Goal: Task Accomplishment & Management: Use online tool/utility

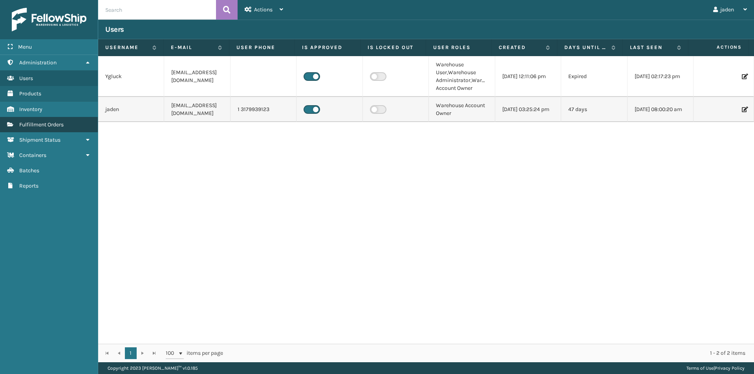
click at [51, 119] on link "Fulfillment Orders" at bounding box center [49, 124] width 98 height 15
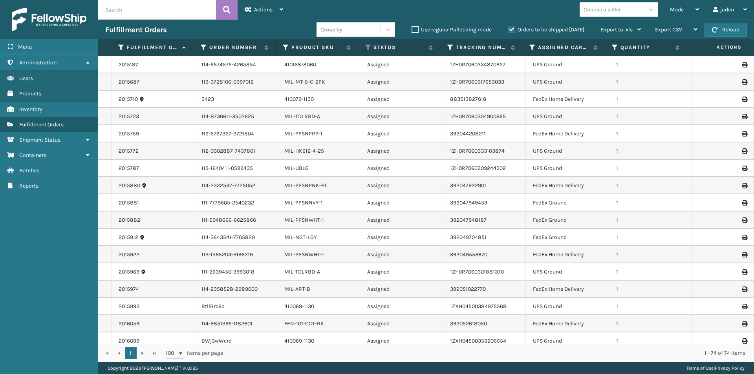
click at [509, 20] on div "Group by Use regular Palletizing mode Orders to be shipped [DATE] Export to .xl…" at bounding box center [483, 30] width 332 height 20
click at [511, 31] on label "Orders to be shipped [DATE]" at bounding box center [546, 29] width 76 height 7
click at [509, 30] on input "Orders to be shipped [DATE]" at bounding box center [508, 27] width 0 height 5
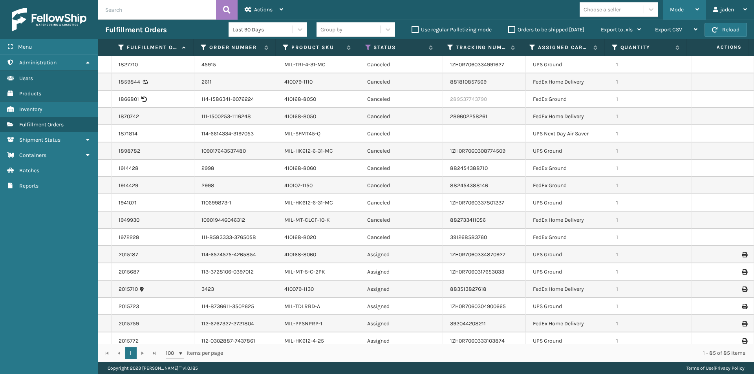
click at [689, 10] on div "Mode" at bounding box center [684, 10] width 29 height 20
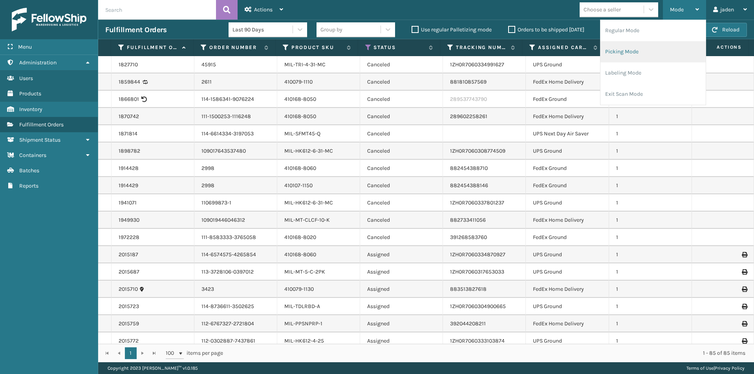
click at [636, 51] on li "Picking Mode" at bounding box center [653, 51] width 105 height 21
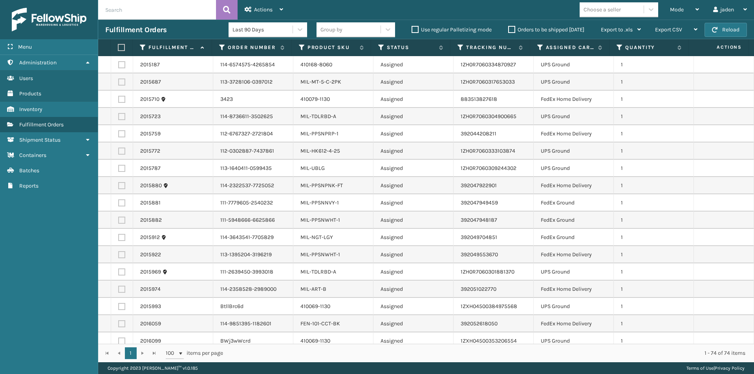
click at [324, 42] on th "Product SKU" at bounding box center [331, 47] width 79 height 17
click at [323, 48] on label "Product SKU" at bounding box center [332, 47] width 48 height 7
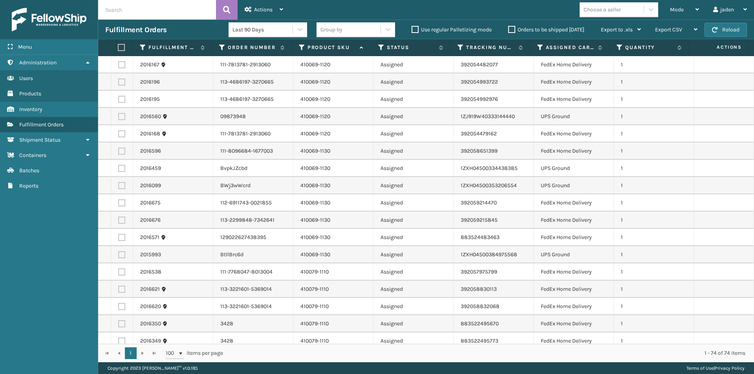
click at [124, 119] on label at bounding box center [121, 116] width 7 height 7
click at [119, 118] on input "checkbox" at bounding box center [118, 115] width 0 height 5
checkbox input "true"
click at [121, 167] on label at bounding box center [121, 168] width 7 height 7
click at [119, 167] on input "checkbox" at bounding box center [118, 167] width 0 height 5
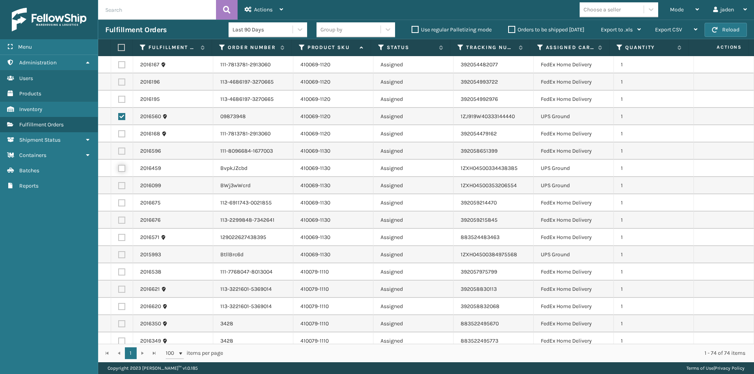
checkbox input "true"
click at [120, 189] on td at bounding box center [122, 185] width 22 height 17
click at [120, 183] on label at bounding box center [121, 185] width 7 height 7
click at [119, 183] on input "checkbox" at bounding box center [118, 184] width 0 height 5
checkbox input "true"
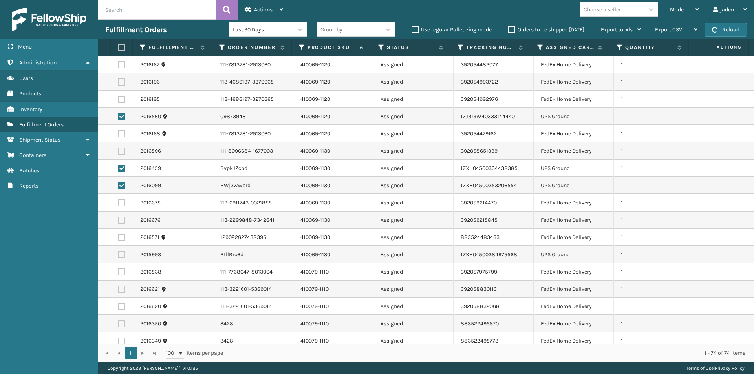
click at [120, 255] on label at bounding box center [121, 254] width 7 height 7
click at [119, 255] on input "checkbox" at bounding box center [118, 253] width 0 height 5
checkbox input "true"
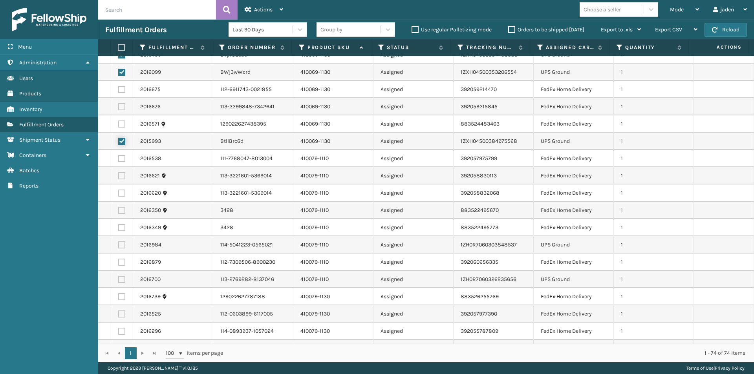
scroll to position [196, 0]
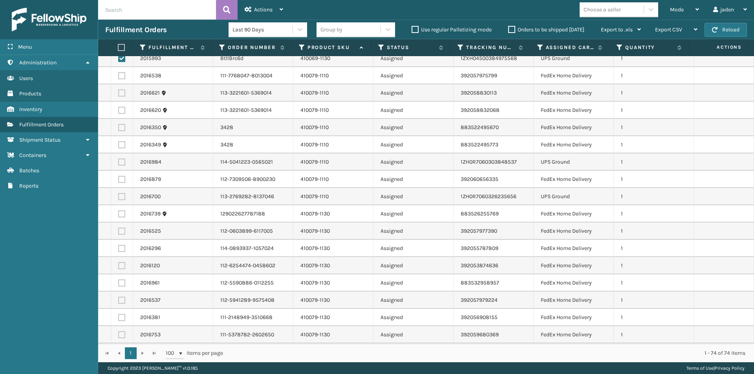
click at [121, 163] on label at bounding box center [121, 162] width 7 height 7
click at [119, 163] on input "checkbox" at bounding box center [118, 161] width 0 height 5
checkbox input "true"
click at [121, 198] on label at bounding box center [121, 196] width 7 height 7
click at [119, 198] on input "checkbox" at bounding box center [118, 195] width 0 height 5
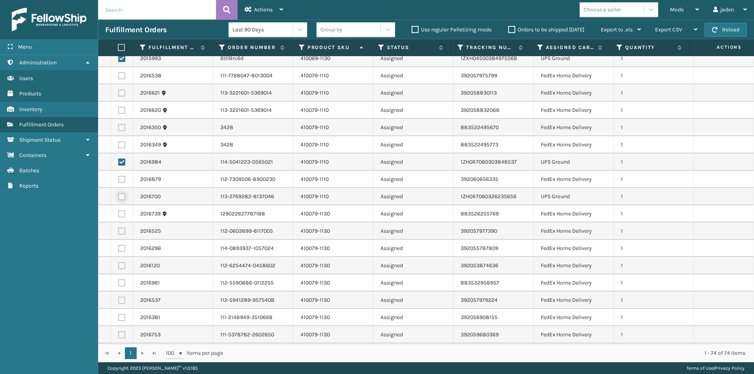
checkbox input "true"
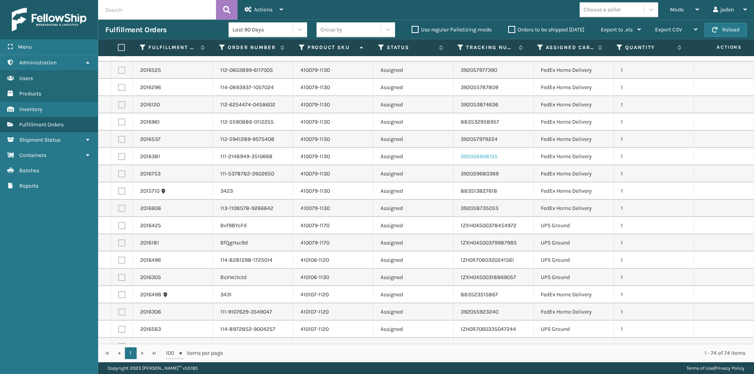
scroll to position [393, 0]
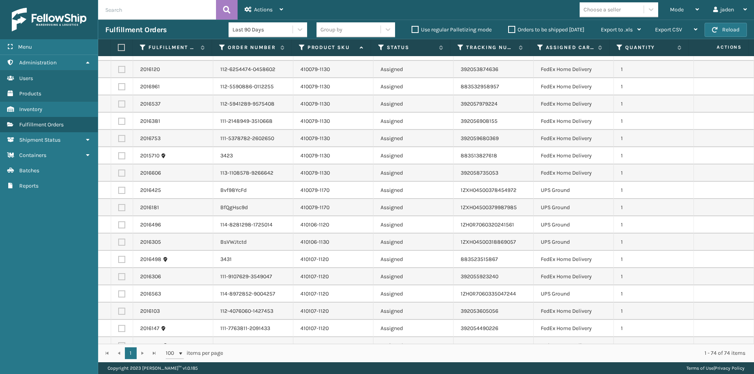
click at [122, 193] on label at bounding box center [121, 190] width 7 height 7
click at [119, 192] on input "checkbox" at bounding box center [118, 189] width 0 height 5
checkbox input "true"
click at [121, 211] on label at bounding box center [121, 207] width 7 height 7
click at [119, 209] on input "checkbox" at bounding box center [118, 206] width 0 height 5
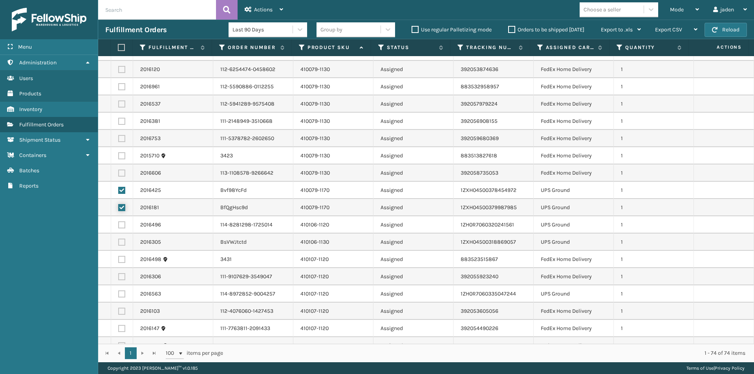
checkbox input "true"
click at [119, 225] on label at bounding box center [121, 225] width 7 height 7
click at [119, 225] on input "checkbox" at bounding box center [118, 224] width 0 height 5
checkbox input "true"
click at [121, 244] on label at bounding box center [121, 242] width 7 height 7
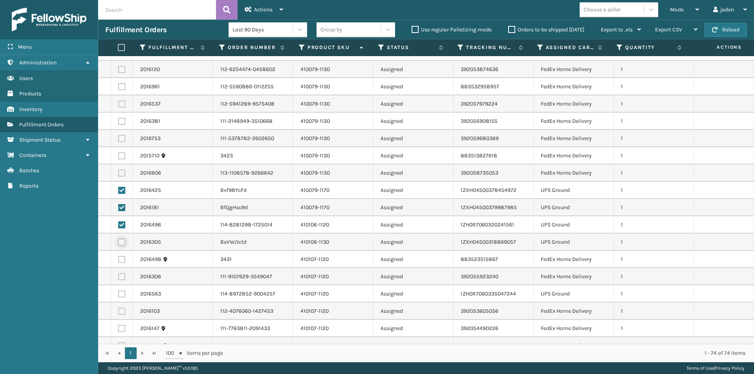
click at [119, 244] on input "checkbox" at bounding box center [118, 241] width 0 height 5
checkbox input "true"
click at [118, 293] on label at bounding box center [121, 294] width 7 height 7
click at [118, 293] on input "checkbox" at bounding box center [118, 293] width 0 height 5
checkbox input "true"
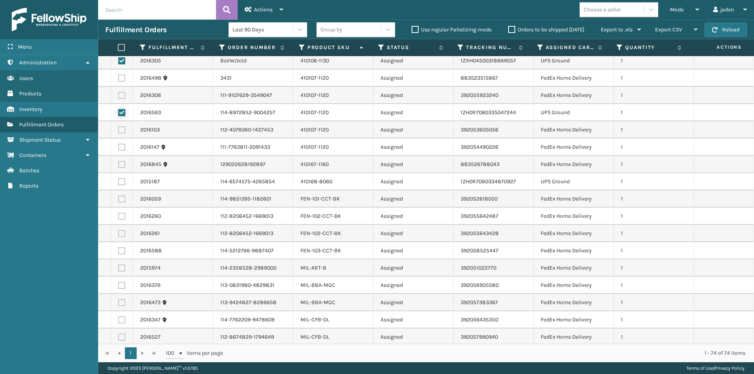
scroll to position [589, 0]
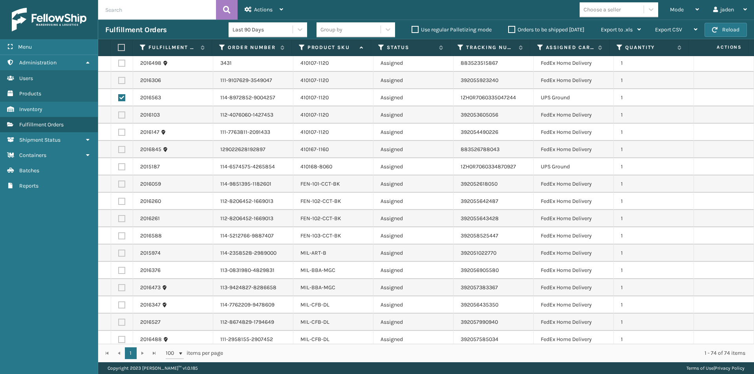
click at [124, 165] on label at bounding box center [121, 166] width 7 height 7
click at [119, 165] on input "checkbox" at bounding box center [118, 165] width 0 height 5
checkbox input "true"
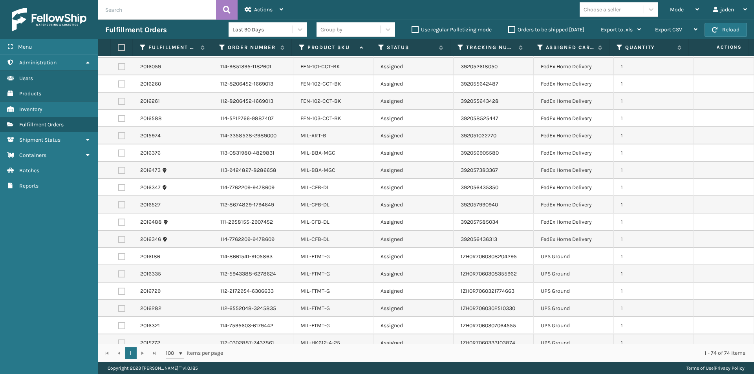
scroll to position [707, 0]
click at [124, 257] on label at bounding box center [121, 256] width 7 height 7
click at [119, 257] on input "checkbox" at bounding box center [118, 255] width 0 height 5
checkbox input "true"
click at [125, 273] on label at bounding box center [121, 273] width 7 height 7
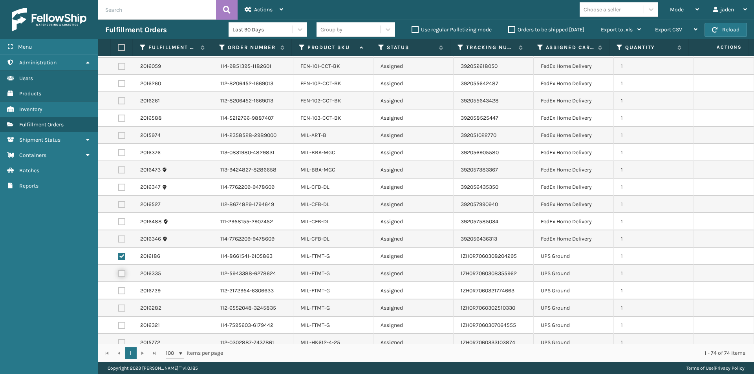
click at [119, 273] on input "checkbox" at bounding box center [118, 272] width 0 height 5
checkbox input "true"
click at [121, 290] on label at bounding box center [121, 291] width 7 height 7
click at [119, 290] on input "checkbox" at bounding box center [118, 290] width 0 height 5
checkbox input "true"
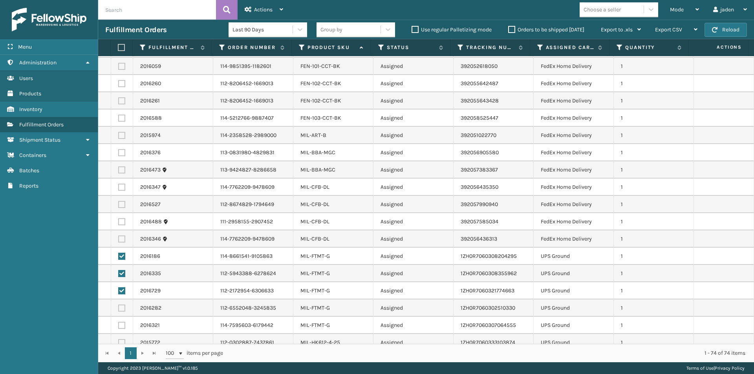
click at [123, 325] on label at bounding box center [121, 325] width 7 height 7
click at [119, 325] on input "checkbox" at bounding box center [118, 324] width 0 height 5
checkbox input "true"
click at [123, 312] on td at bounding box center [122, 308] width 22 height 17
click at [123, 309] on label at bounding box center [121, 308] width 7 height 7
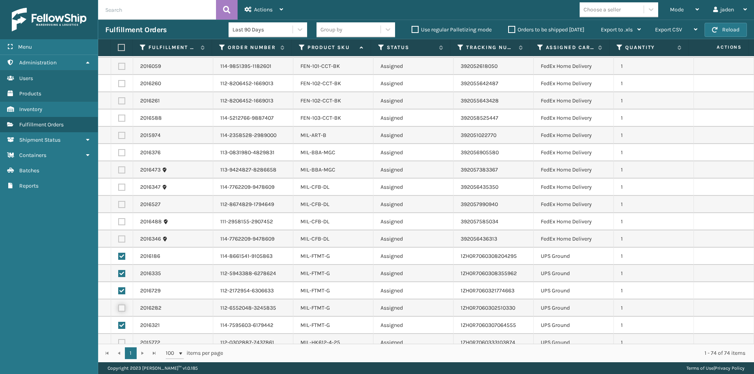
click at [119, 309] on input "checkbox" at bounding box center [118, 307] width 0 height 5
checkbox input "true"
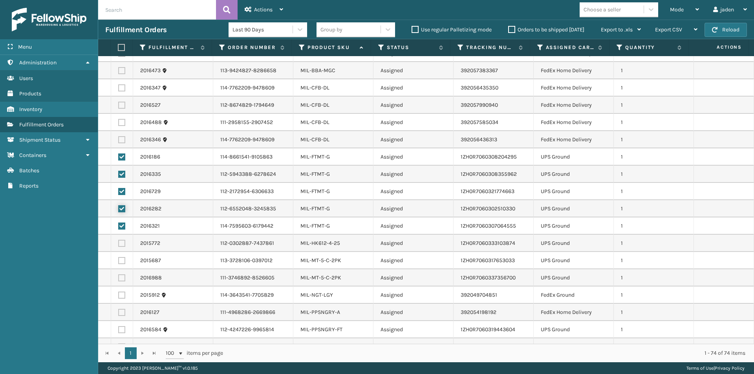
scroll to position [825, 0]
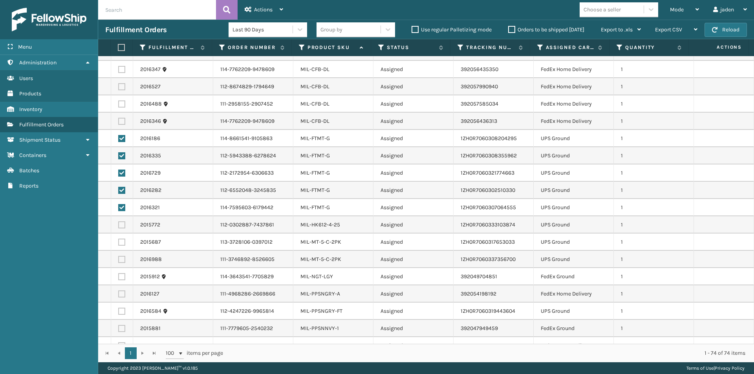
click at [122, 258] on label at bounding box center [121, 259] width 7 height 7
click at [119, 258] on input "checkbox" at bounding box center [118, 258] width 0 height 5
checkbox input "true"
click at [124, 240] on label at bounding box center [121, 242] width 7 height 7
click at [119, 240] on input "checkbox" at bounding box center [118, 241] width 0 height 5
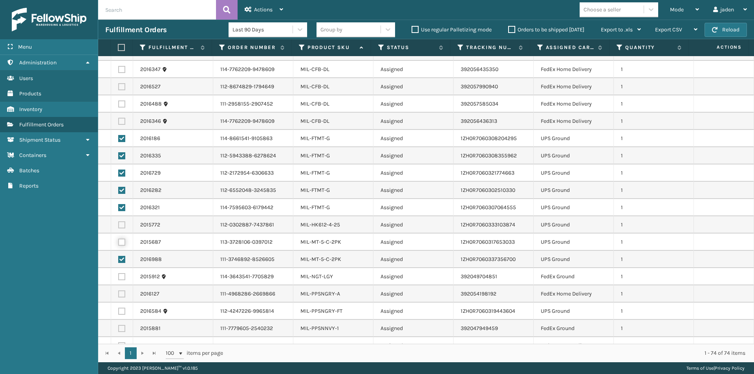
checkbox input "true"
click at [122, 222] on label at bounding box center [121, 225] width 7 height 7
click at [119, 222] on input "checkbox" at bounding box center [118, 224] width 0 height 5
checkbox input "true"
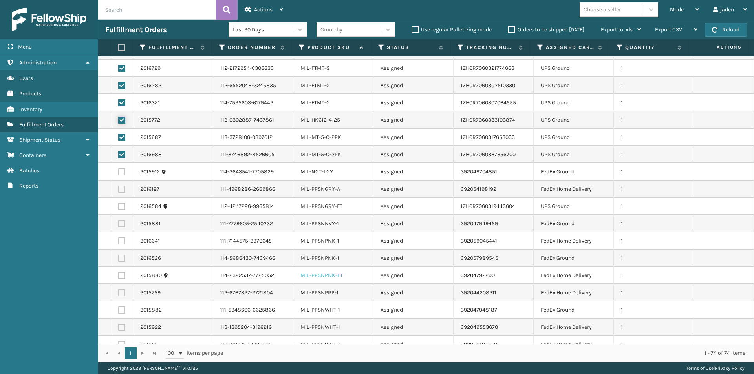
scroll to position [943, 0]
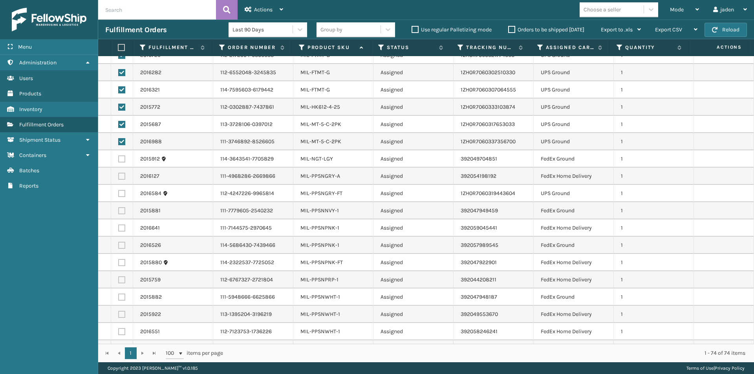
click at [119, 194] on label at bounding box center [121, 193] width 7 height 7
click at [119, 194] on input "checkbox" at bounding box center [118, 192] width 0 height 5
checkbox input "true"
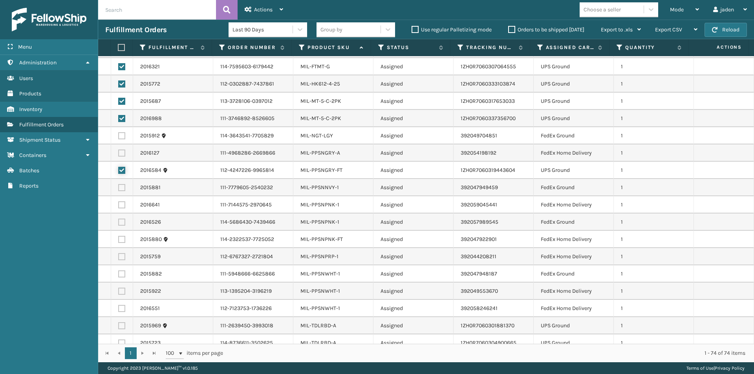
scroll to position [991, 0]
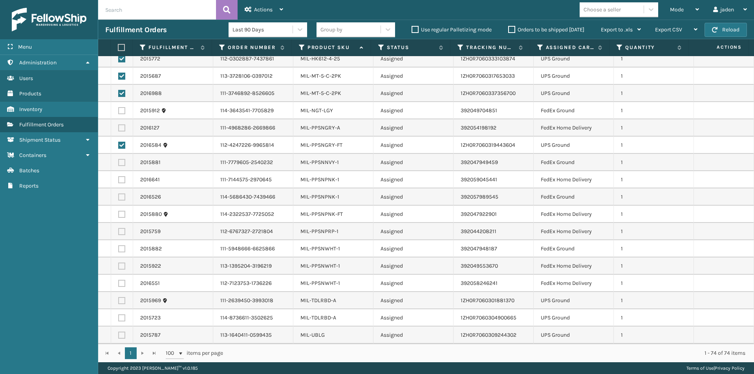
drag, startPoint x: 122, startPoint y: 301, endPoint x: 126, endPoint y: 314, distance: 13.5
click at [124, 303] on label at bounding box center [121, 300] width 7 height 7
click at [119, 302] on input "checkbox" at bounding box center [118, 299] width 0 height 5
checkbox input "true"
click at [125, 317] on td at bounding box center [122, 318] width 22 height 17
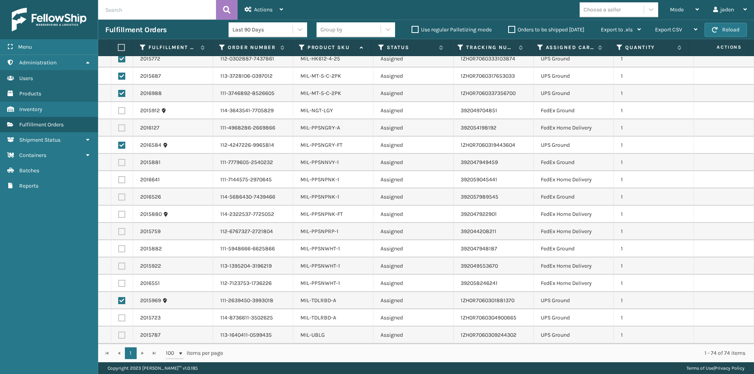
click at [120, 321] on label at bounding box center [121, 318] width 7 height 7
click at [119, 320] on input "checkbox" at bounding box center [118, 317] width 0 height 5
checkbox input "true"
click at [121, 339] on td at bounding box center [122, 335] width 22 height 17
click at [123, 334] on label at bounding box center [121, 335] width 7 height 7
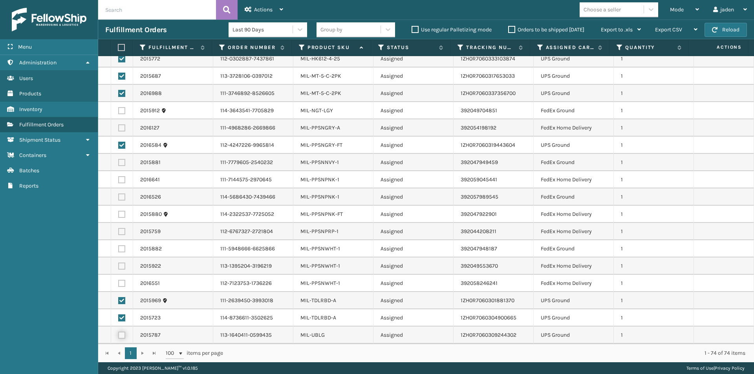
click at [119, 334] on input "checkbox" at bounding box center [118, 334] width 0 height 5
checkbox input "true"
click at [256, 6] on span "Actions" at bounding box center [263, 9] width 18 height 7
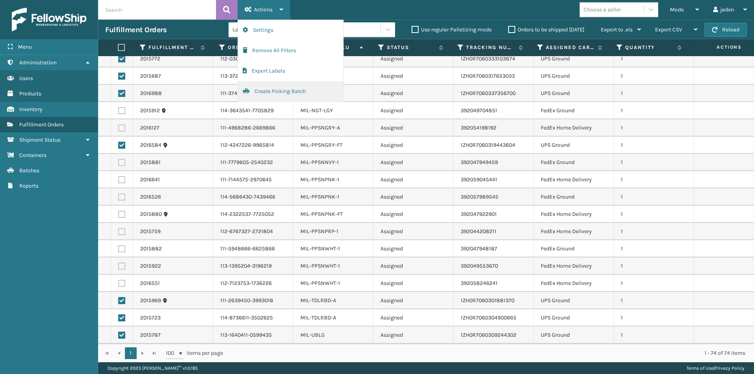
click at [277, 96] on button "Create Picking Batch" at bounding box center [290, 91] width 105 height 20
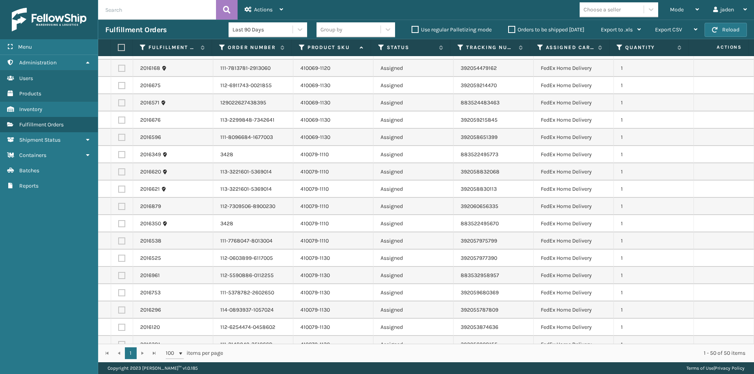
scroll to position [118, 0]
click at [121, 187] on label at bounding box center [121, 188] width 7 height 7
click at [119, 187] on input "checkbox" at bounding box center [118, 187] width 0 height 5
checkbox input "true"
click at [118, 212] on td at bounding box center [122, 206] width 22 height 17
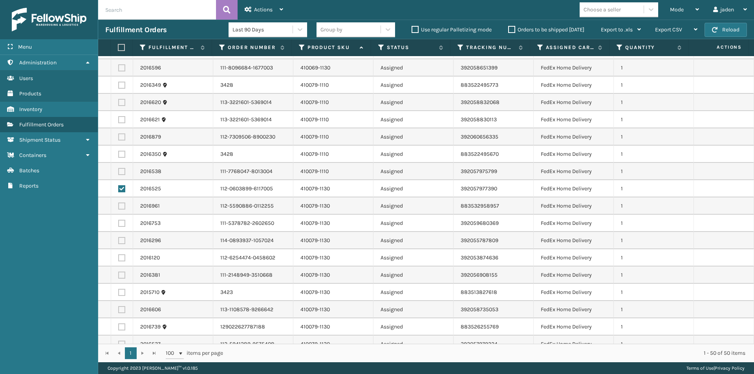
click at [118, 207] on label at bounding box center [121, 206] width 7 height 7
click at [118, 207] on input "checkbox" at bounding box center [118, 205] width 0 height 5
checkbox input "true"
click at [120, 222] on label at bounding box center [121, 223] width 7 height 7
click at [119, 222] on input "checkbox" at bounding box center [118, 222] width 0 height 5
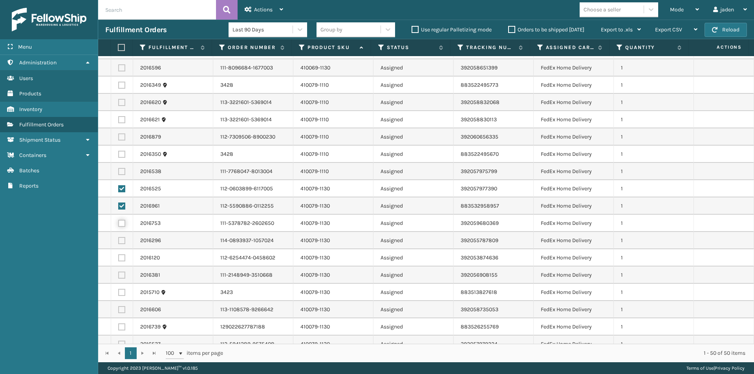
checkbox input "true"
click at [118, 242] on label at bounding box center [121, 240] width 7 height 7
click at [118, 242] on input "checkbox" at bounding box center [118, 239] width 0 height 5
checkbox input "true"
click at [121, 255] on label at bounding box center [121, 258] width 7 height 7
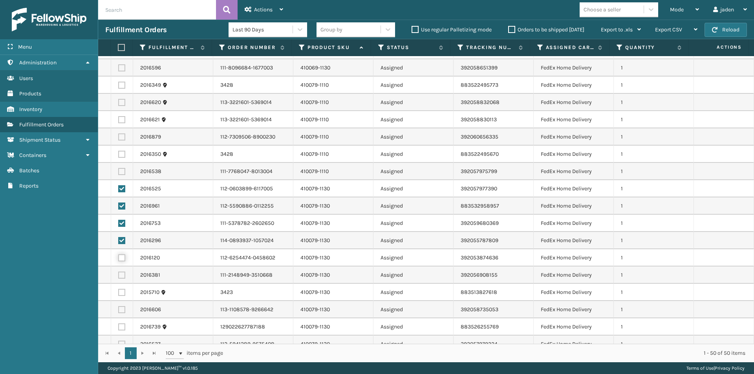
click at [119, 255] on input "checkbox" at bounding box center [118, 257] width 0 height 5
checkbox input "true"
drag, startPoint x: 120, startPoint y: 273, endPoint x: 120, endPoint y: 294, distance: 20.8
click at [120, 273] on label at bounding box center [121, 275] width 7 height 7
click at [119, 273] on input "checkbox" at bounding box center [118, 274] width 0 height 5
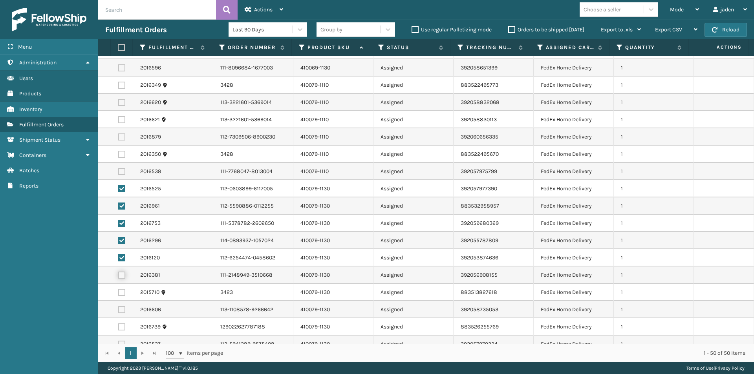
checkbox input "true"
click at [121, 295] on label at bounding box center [121, 292] width 7 height 7
click at [119, 294] on input "checkbox" at bounding box center [118, 291] width 0 height 5
checkbox input "true"
click at [121, 309] on label at bounding box center [121, 309] width 7 height 7
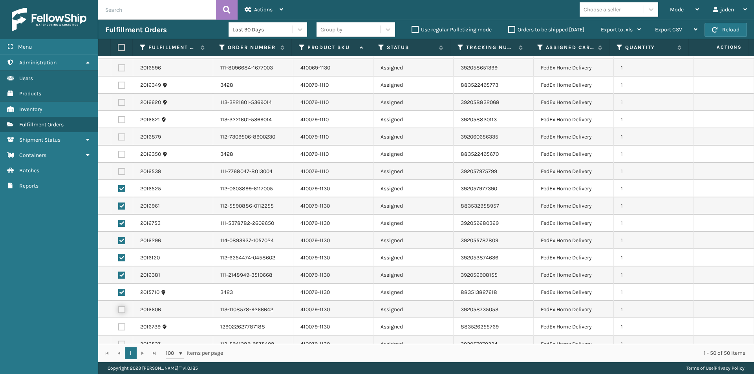
click at [119, 309] on input "checkbox" at bounding box center [118, 308] width 0 height 5
checkbox input "true"
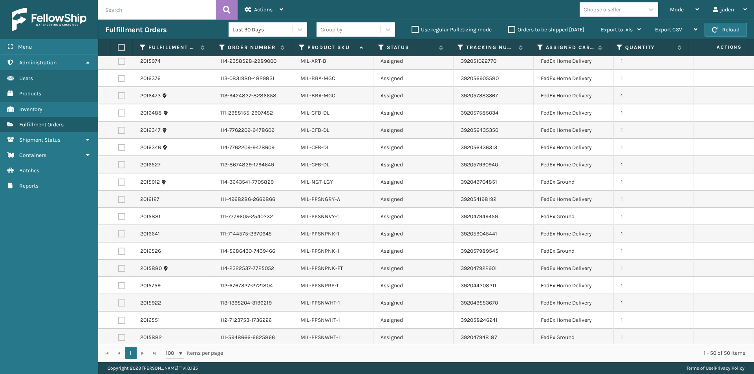
scroll to position [576, 0]
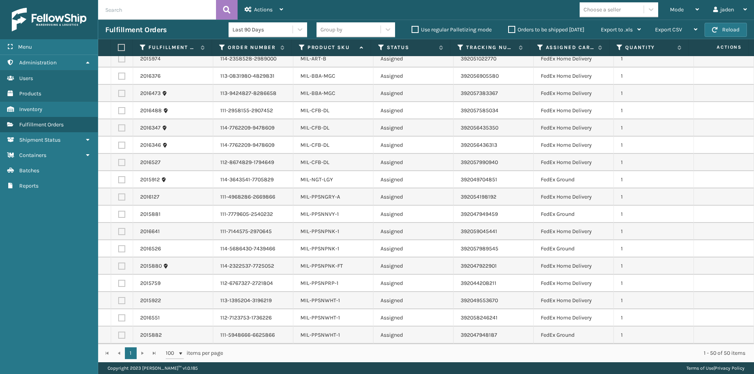
click at [121, 196] on label at bounding box center [121, 197] width 7 height 7
click at [119, 196] on input "checkbox" at bounding box center [118, 196] width 0 height 5
checkbox input "true"
click at [122, 218] on label at bounding box center [121, 214] width 7 height 7
click at [119, 216] on input "checkbox" at bounding box center [118, 213] width 0 height 5
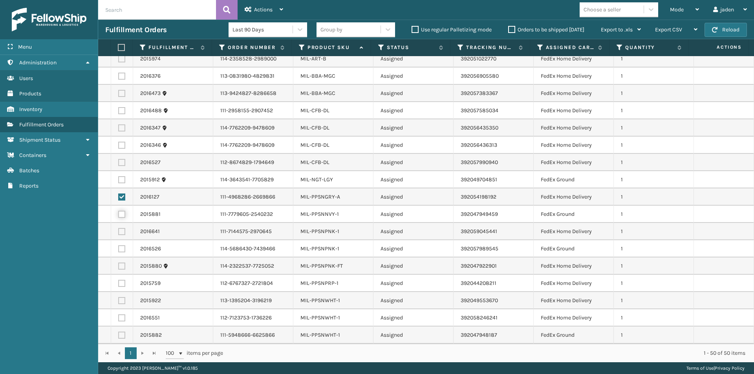
checkbox input "true"
click at [121, 231] on label at bounding box center [121, 231] width 7 height 7
click at [119, 231] on input "checkbox" at bounding box center [118, 230] width 0 height 5
checkbox input "true"
click at [124, 337] on label at bounding box center [121, 335] width 7 height 7
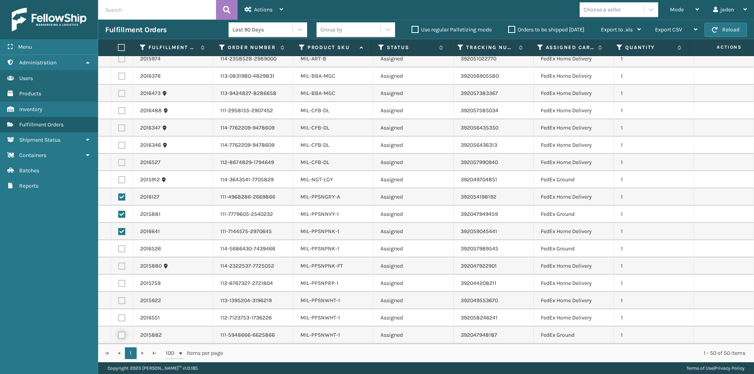
click at [119, 337] on input "checkbox" at bounding box center [118, 334] width 0 height 5
checkbox input "true"
click at [123, 320] on label at bounding box center [121, 318] width 7 height 7
click at [119, 320] on input "checkbox" at bounding box center [118, 317] width 0 height 5
checkbox input "true"
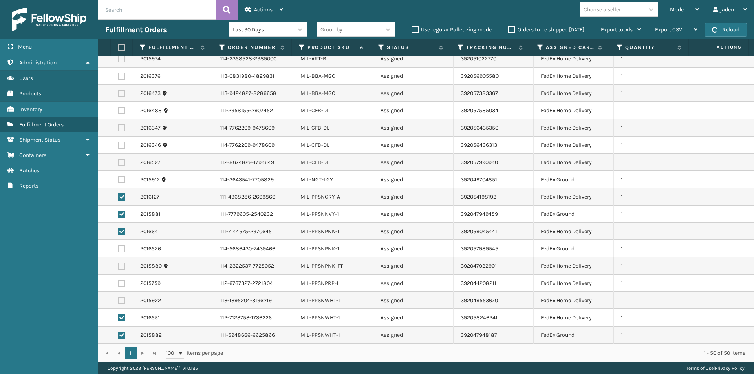
click at [120, 295] on td at bounding box center [122, 300] width 22 height 17
click at [120, 303] on label at bounding box center [121, 300] width 7 height 7
click at [119, 302] on input "checkbox" at bounding box center [118, 299] width 0 height 5
checkbox input "true"
click at [121, 283] on label at bounding box center [121, 283] width 7 height 7
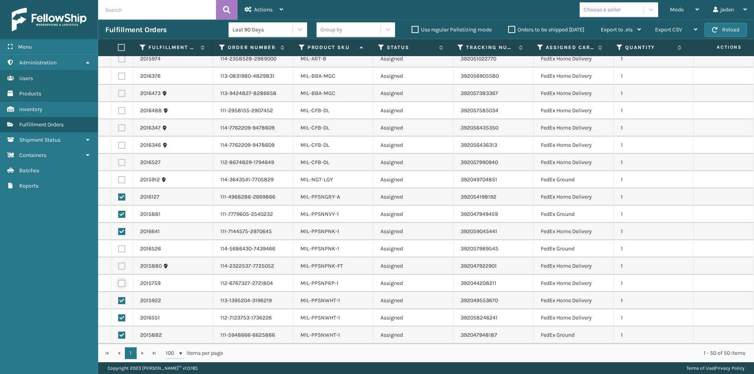
click at [119, 283] on input "checkbox" at bounding box center [118, 282] width 0 height 5
checkbox input "true"
click at [122, 265] on label at bounding box center [121, 266] width 7 height 7
click at [119, 265] on input "checkbox" at bounding box center [118, 265] width 0 height 5
checkbox input "true"
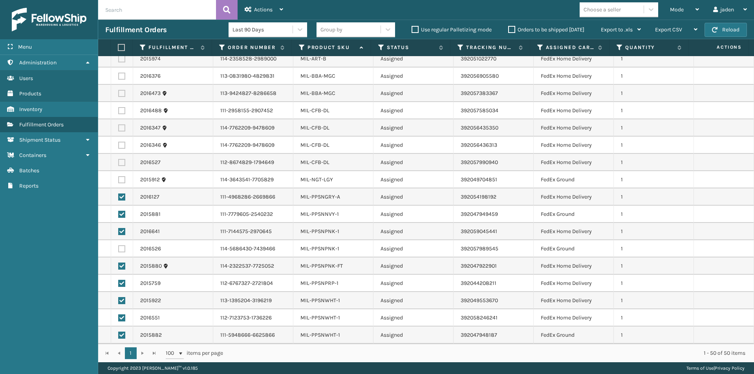
click at [122, 251] on label at bounding box center [121, 249] width 7 height 7
click at [119, 251] on input "checkbox" at bounding box center [118, 248] width 0 height 5
checkbox input "true"
click at [267, 6] on span "Actions" at bounding box center [263, 9] width 18 height 7
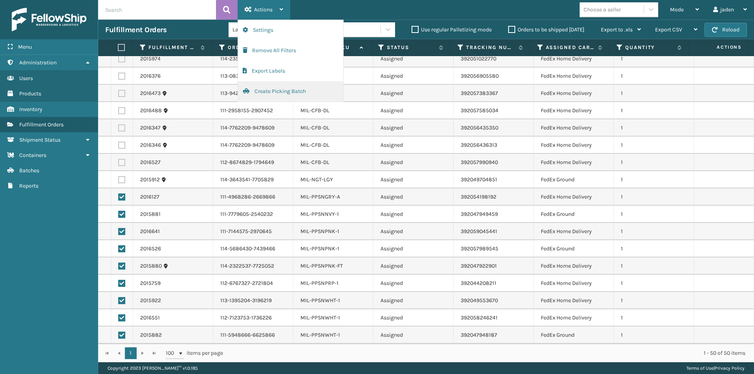
click at [263, 90] on button "Create Picking Batch" at bounding box center [290, 91] width 105 height 20
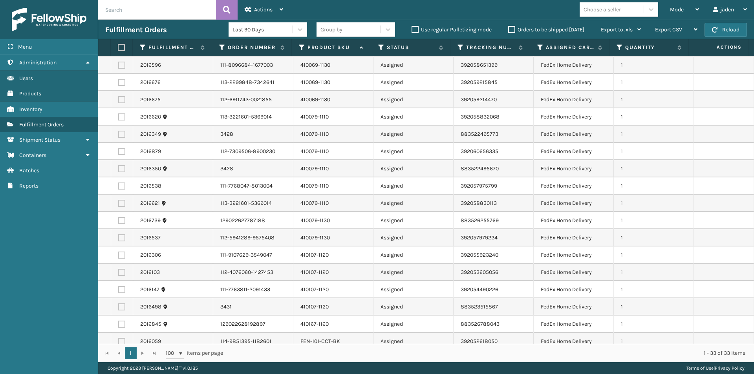
scroll to position [0, 0]
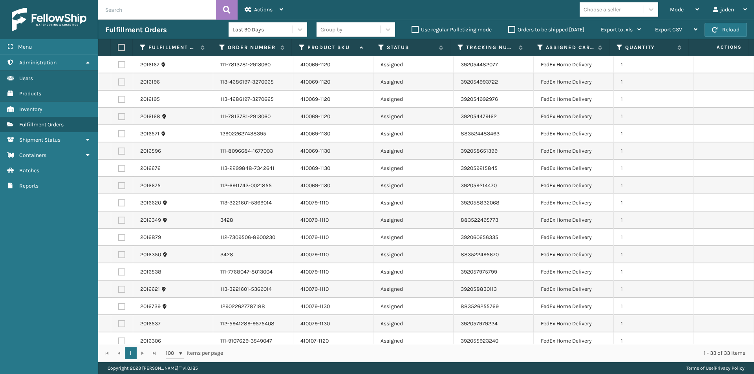
click at [120, 46] on label at bounding box center [120, 47] width 5 height 7
click at [118, 46] on input "checkbox" at bounding box center [118, 47] width 0 height 5
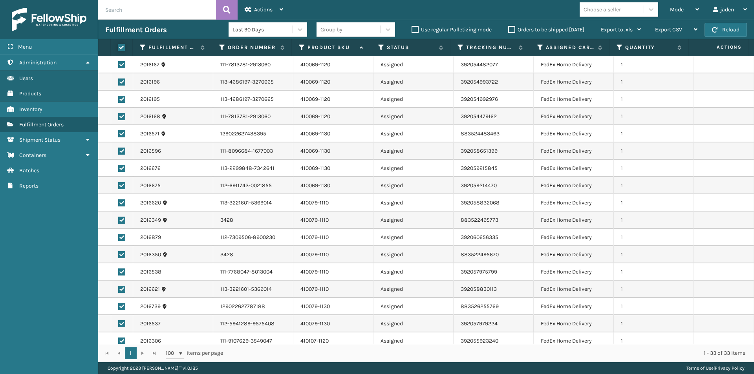
checkbox input "true"
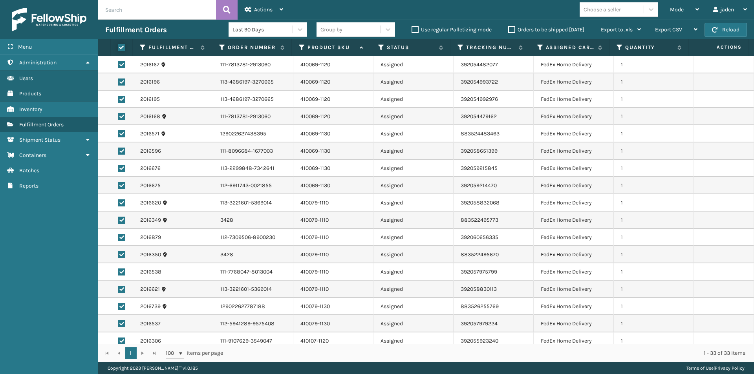
checkbox input "true"
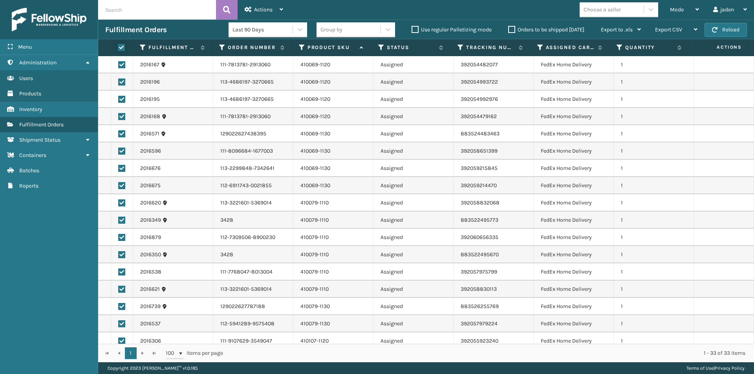
checkbox input "true"
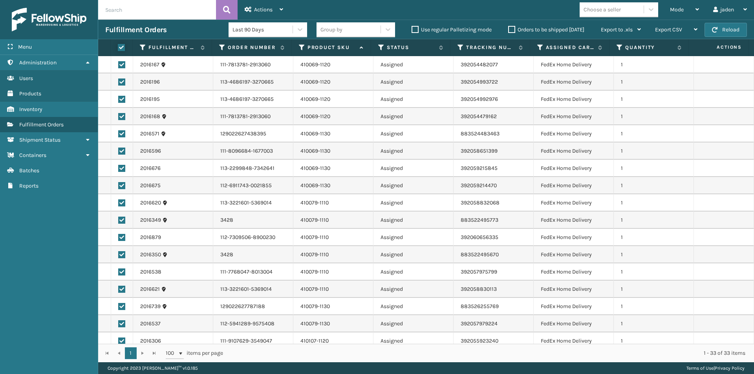
checkbox input "true"
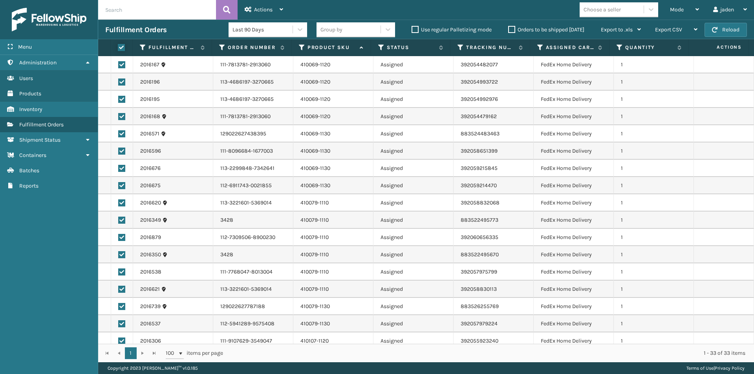
checkbox input "true"
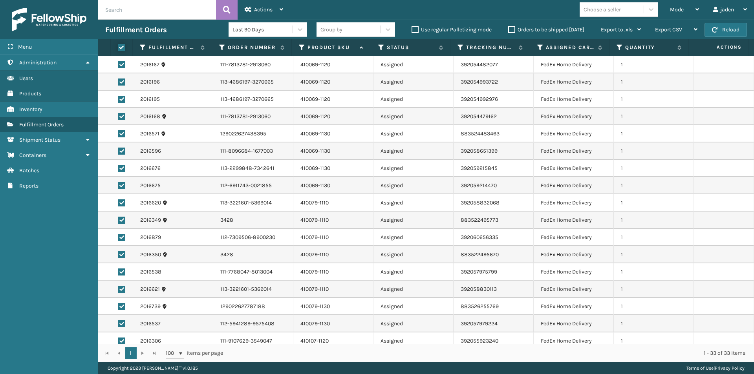
checkbox input "true"
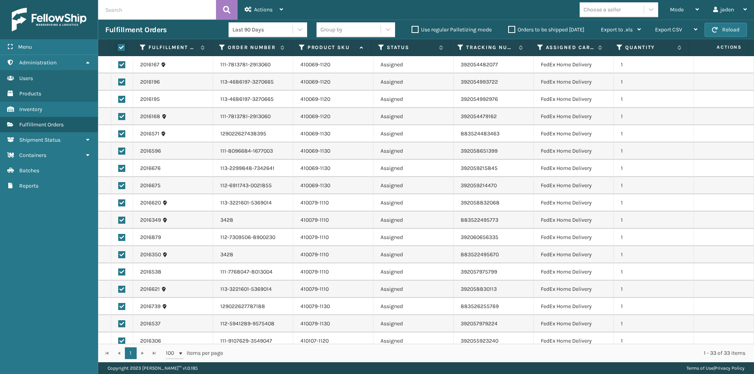
checkbox input "true"
click at [262, 12] on span "Actions" at bounding box center [263, 9] width 18 height 7
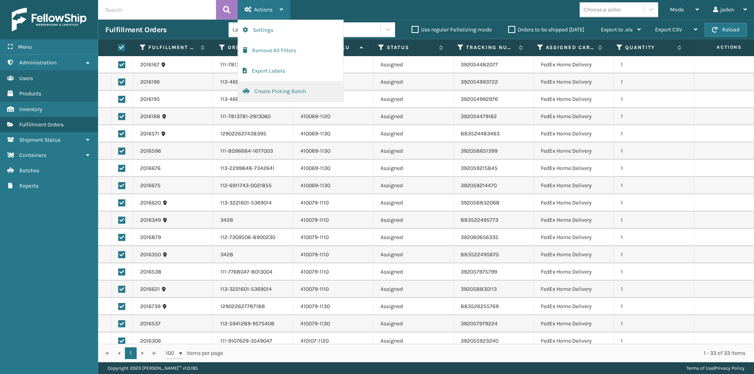
click at [273, 91] on button "Create Picking Batch" at bounding box center [290, 91] width 105 height 20
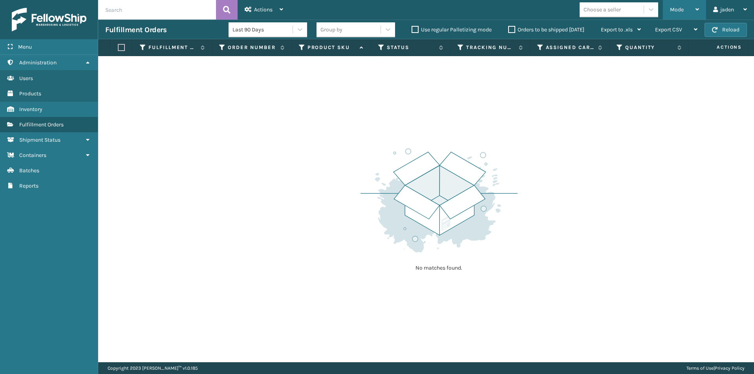
click at [694, 10] on div "Mode" at bounding box center [684, 10] width 29 height 20
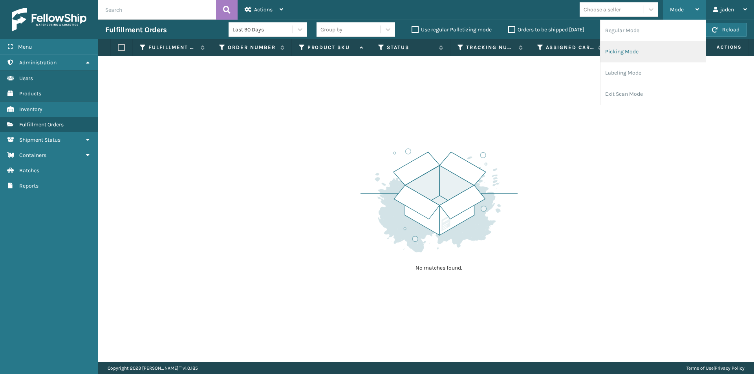
click at [641, 55] on li "Picking Mode" at bounding box center [653, 51] width 105 height 21
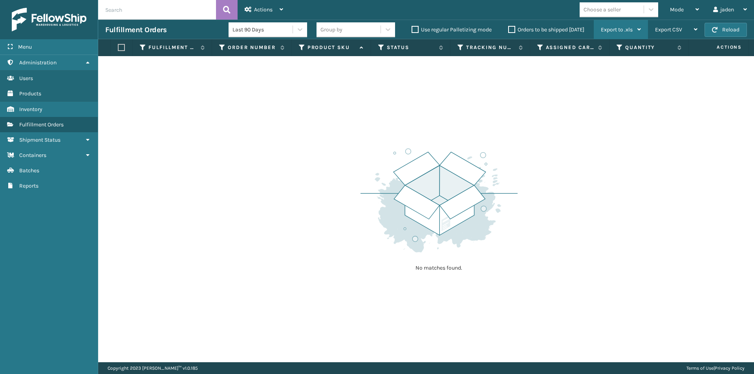
drag, startPoint x: 533, startPoint y: 136, endPoint x: 638, endPoint y: 39, distance: 142.6
click at [355, 77] on div "No matches found." at bounding box center [426, 209] width 656 height 306
click at [695, 15] on div "Mode" at bounding box center [684, 10] width 29 height 20
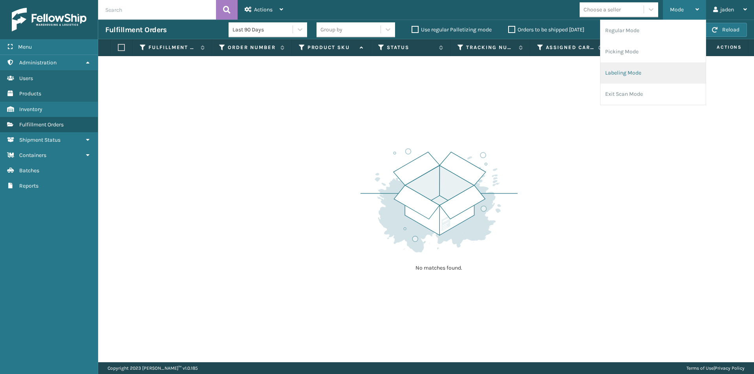
click at [632, 77] on li "Labeling Mode" at bounding box center [653, 72] width 105 height 21
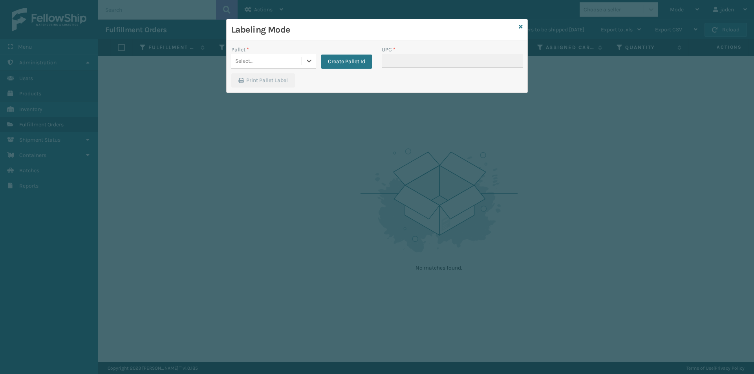
click at [297, 64] on div "Select..." at bounding box center [266, 61] width 70 height 13
click at [335, 61] on button "Create Pallet Id" at bounding box center [346, 62] width 51 height 14
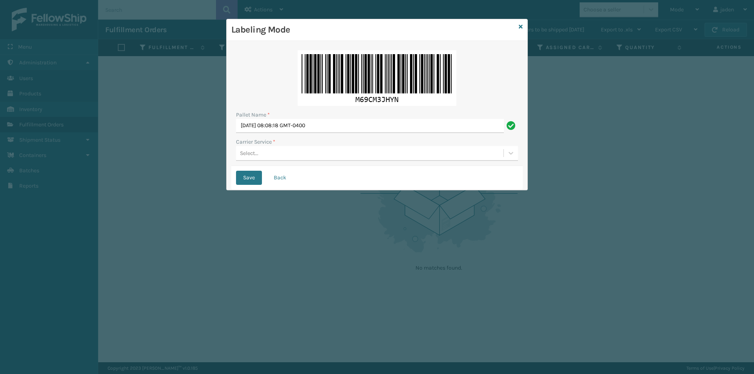
click at [313, 153] on div "Select..." at bounding box center [370, 153] width 268 height 13
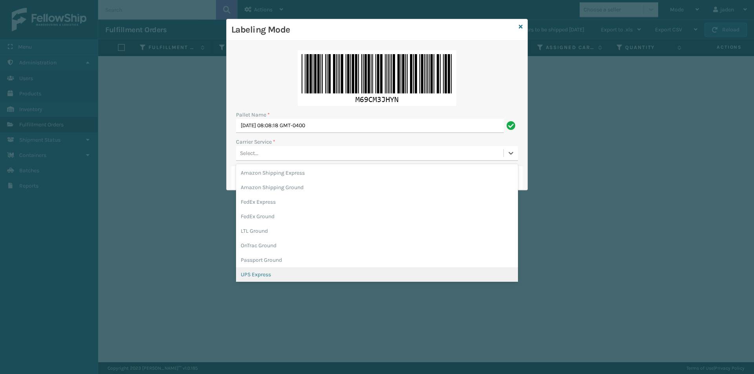
click at [273, 276] on div "UPS Express" at bounding box center [377, 275] width 282 height 15
click at [273, 276] on div "Labeling Mode Pallet Name * [DATE] 08:08:18 GMT-0400 Carrier Service * option U…" at bounding box center [377, 187] width 754 height 374
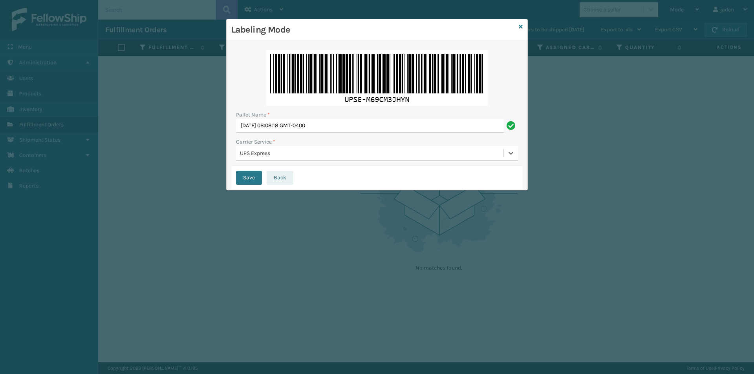
click at [283, 181] on button "Back" at bounding box center [280, 178] width 27 height 14
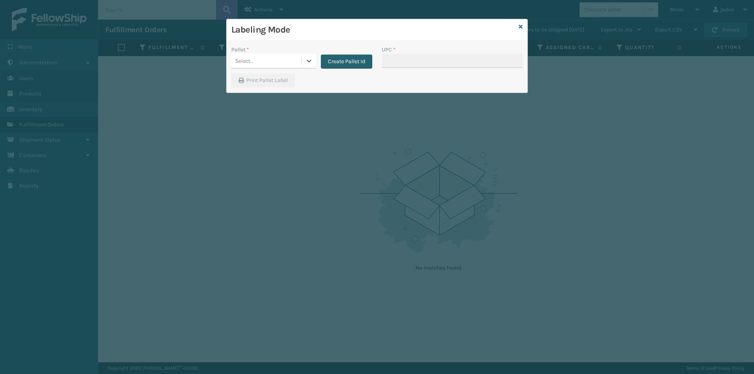
click at [338, 58] on button "Create Pallet Id" at bounding box center [346, 62] width 51 height 14
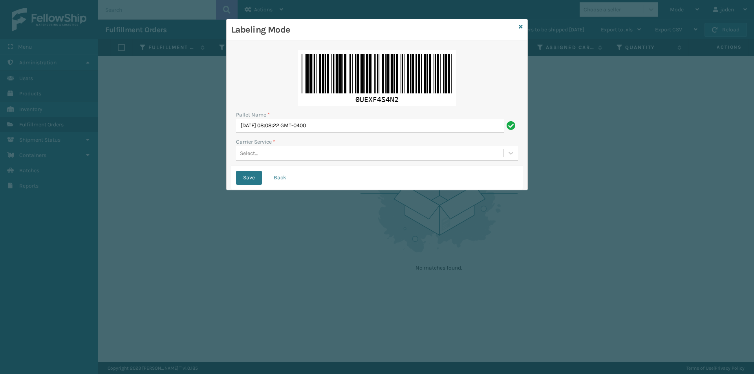
click at [293, 154] on div "Select..." at bounding box center [370, 153] width 268 height 13
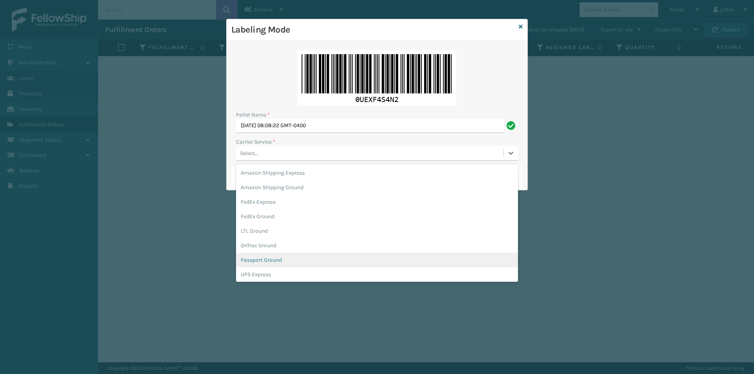
scroll to position [45, 0]
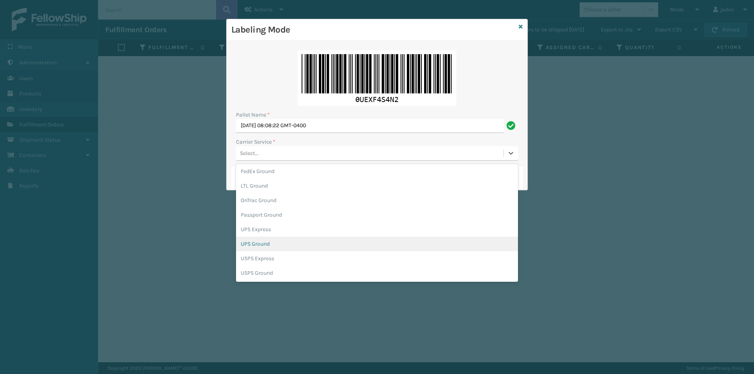
click at [256, 246] on div "UPS Ground" at bounding box center [377, 244] width 282 height 15
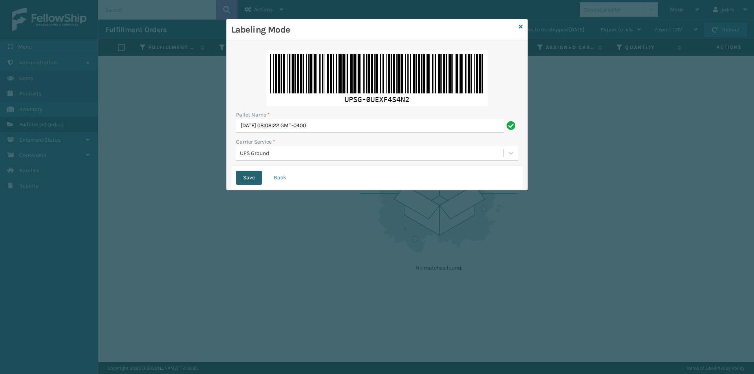
click at [247, 180] on button "Save" at bounding box center [249, 178] width 26 height 14
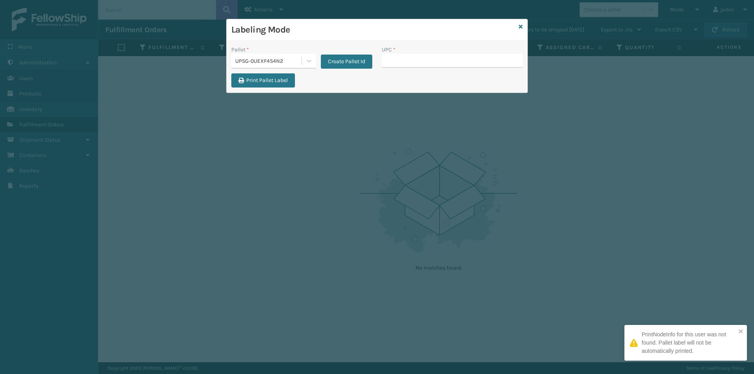
click at [340, 58] on button "Create Pallet Id" at bounding box center [346, 62] width 51 height 14
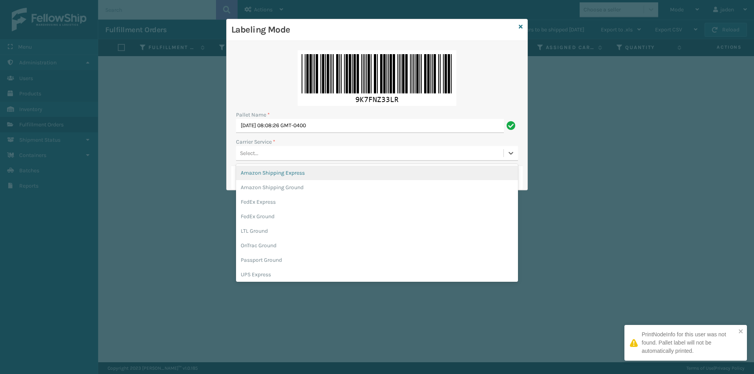
click at [297, 150] on div "Select..." at bounding box center [370, 153] width 268 height 13
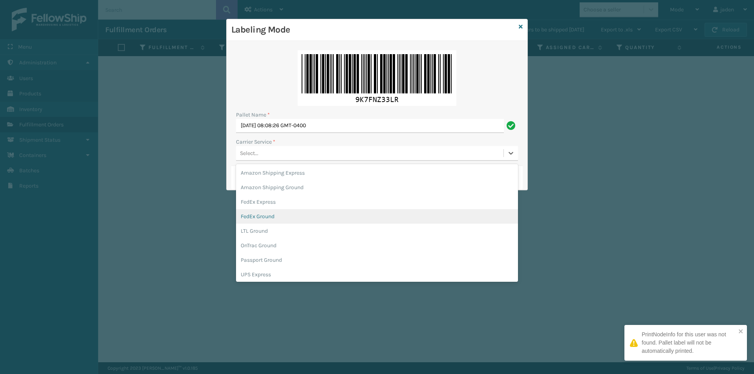
click at [245, 213] on div "FedEx Ground" at bounding box center [377, 216] width 282 height 15
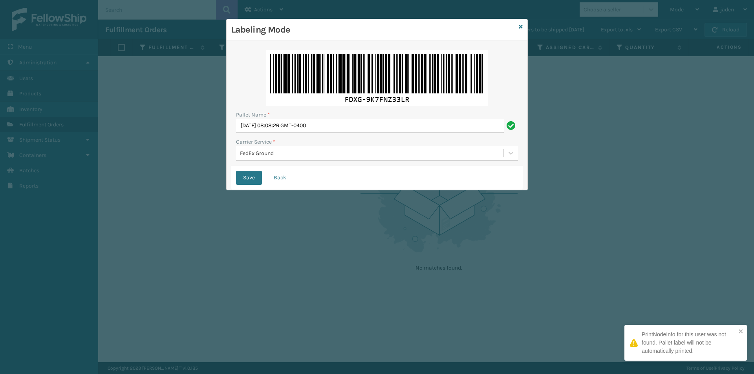
click at [247, 169] on div "Save Back" at bounding box center [376, 178] width 291 height 24
click at [246, 177] on button "Save" at bounding box center [249, 178] width 26 height 14
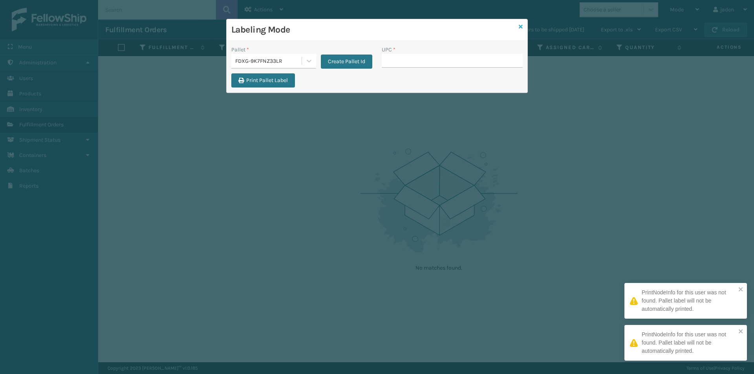
click at [522, 25] on icon at bounding box center [521, 26] width 4 height 5
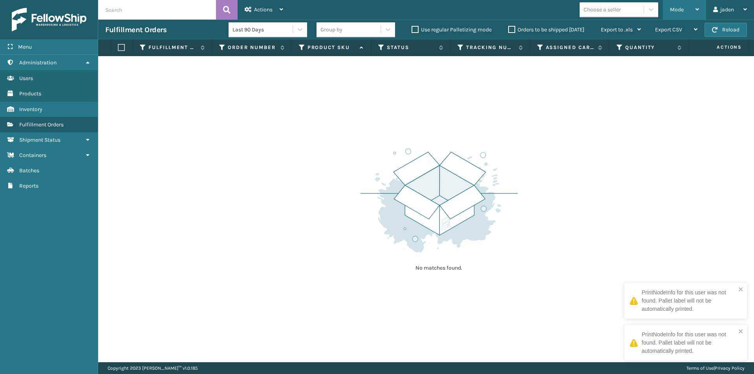
click at [681, 6] on span "Mode" at bounding box center [677, 9] width 14 height 7
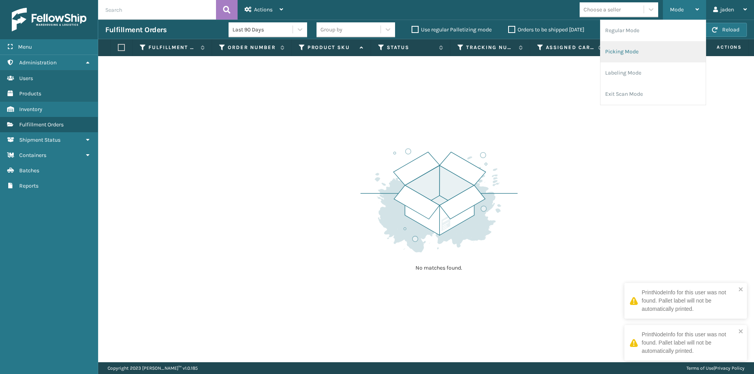
click at [639, 55] on li "Picking Mode" at bounding box center [653, 51] width 105 height 21
